Goal: Task Accomplishment & Management: Use online tool/utility

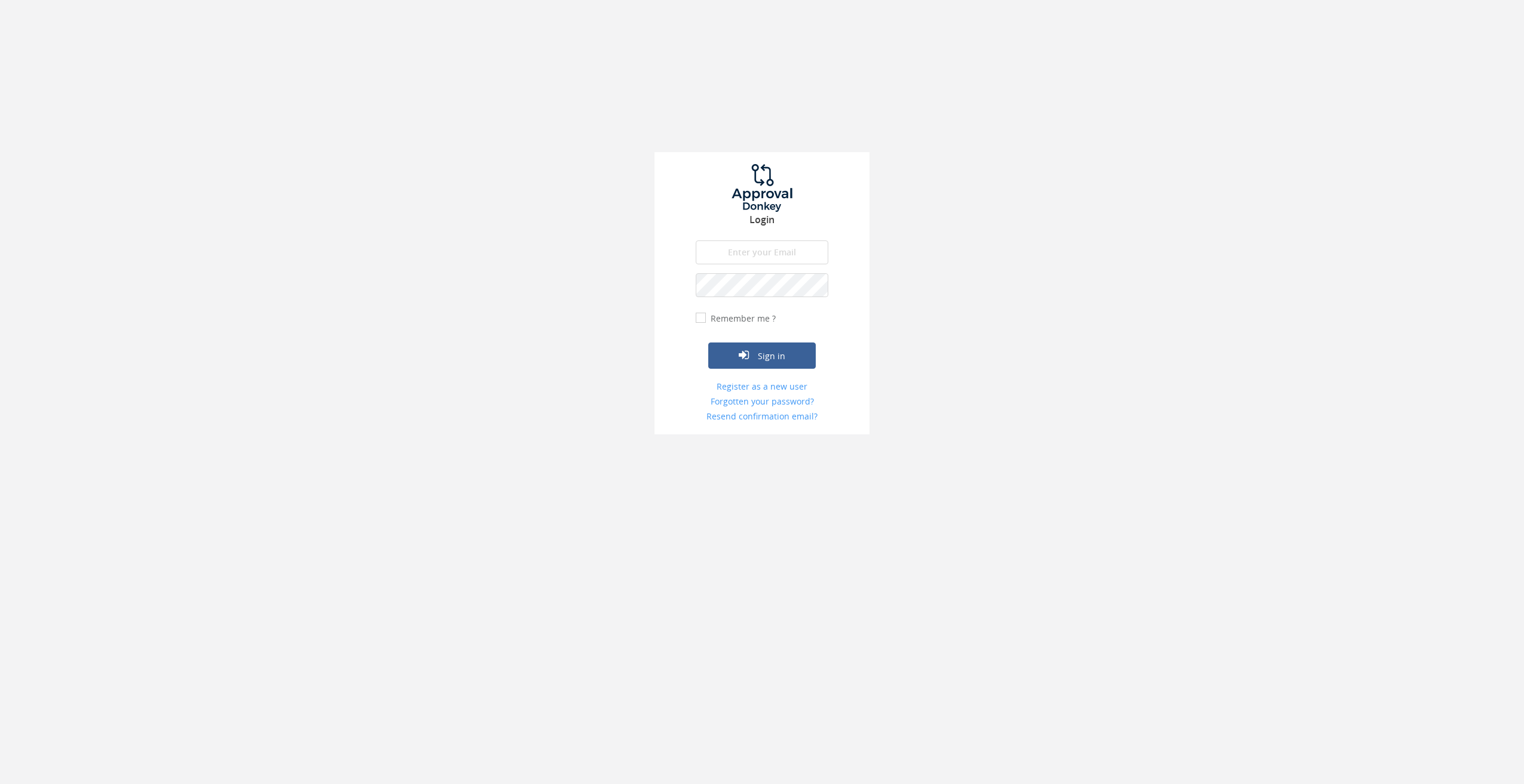
click at [731, 252] on input "email" at bounding box center [761, 253] width 133 height 24
type input "[EMAIL_ADDRESS][DOMAIN_NAME]"
click at [708, 343] on button "Sign in" at bounding box center [761, 356] width 108 height 26
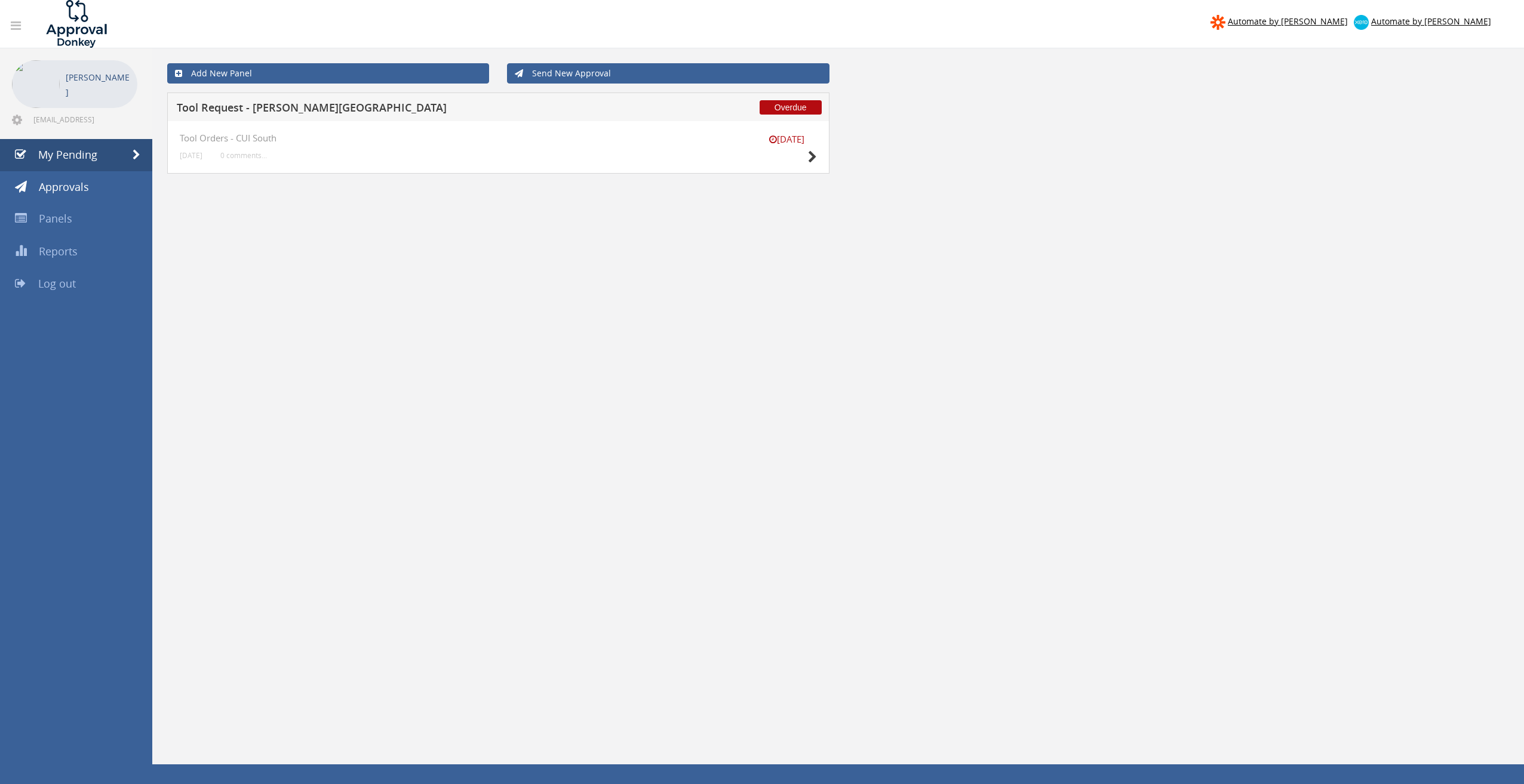
click at [698, 157] on div "[DATE] Tool Orders - CUI South [DATE] 0 comments..." at bounding box center [498, 147] width 637 height 28
click at [799, 161] on icon at bounding box center [812, 157] width 9 height 12
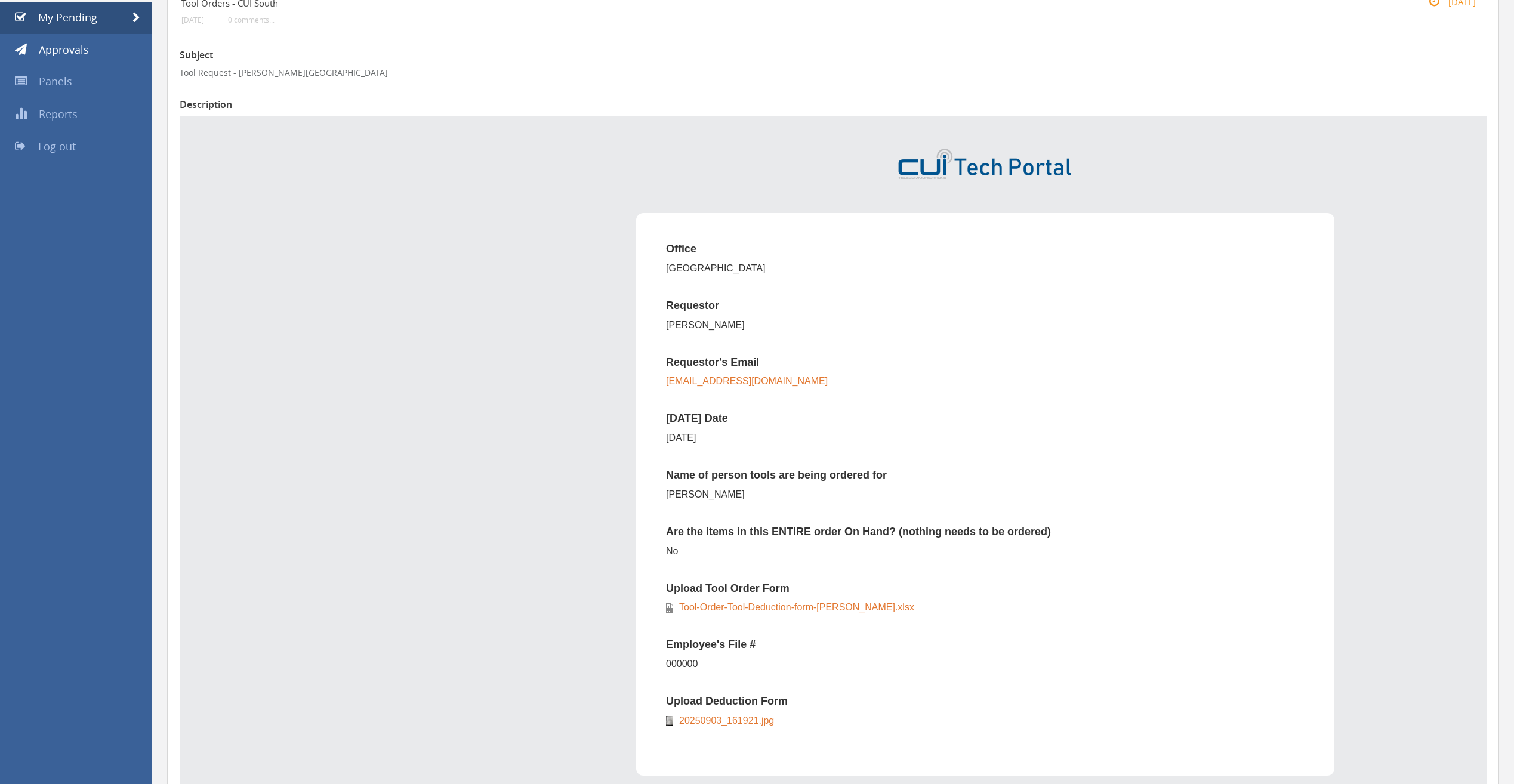
scroll to position [477, 0]
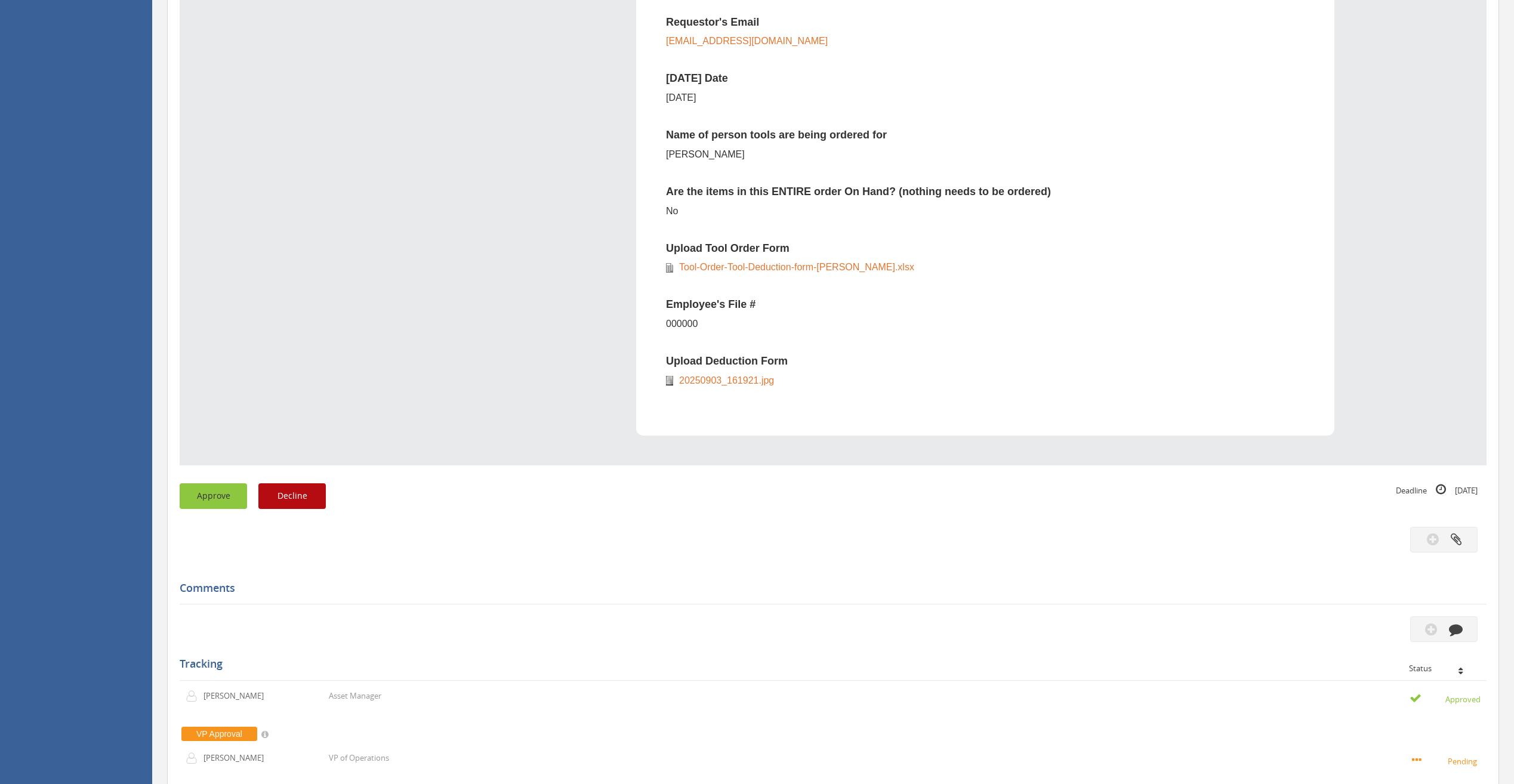
click at [200, 432] on button "Approve" at bounding box center [213, 496] width 67 height 26
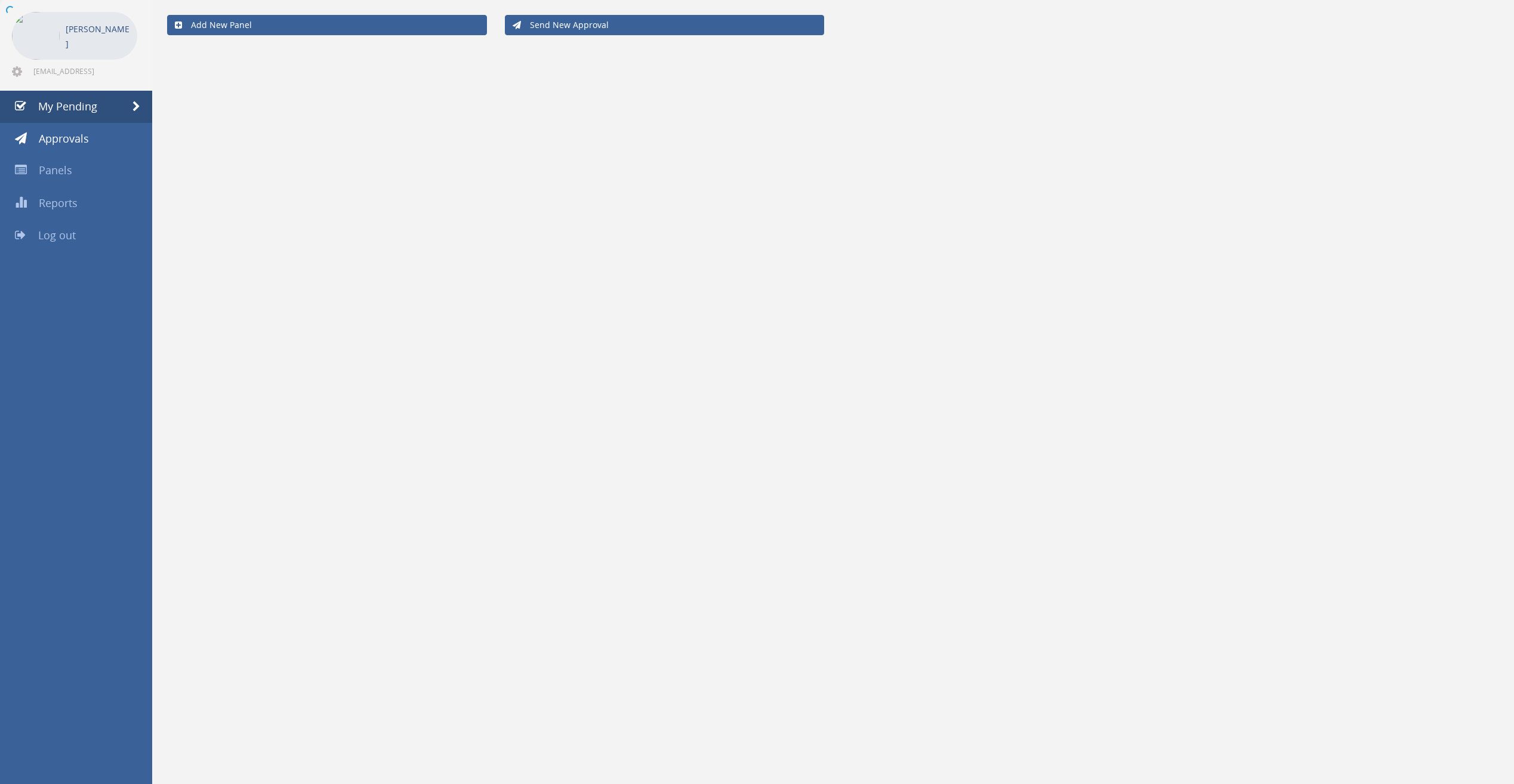
scroll to position [49, 0]
